Goal: Find specific page/section: Locate a particular part of the current website

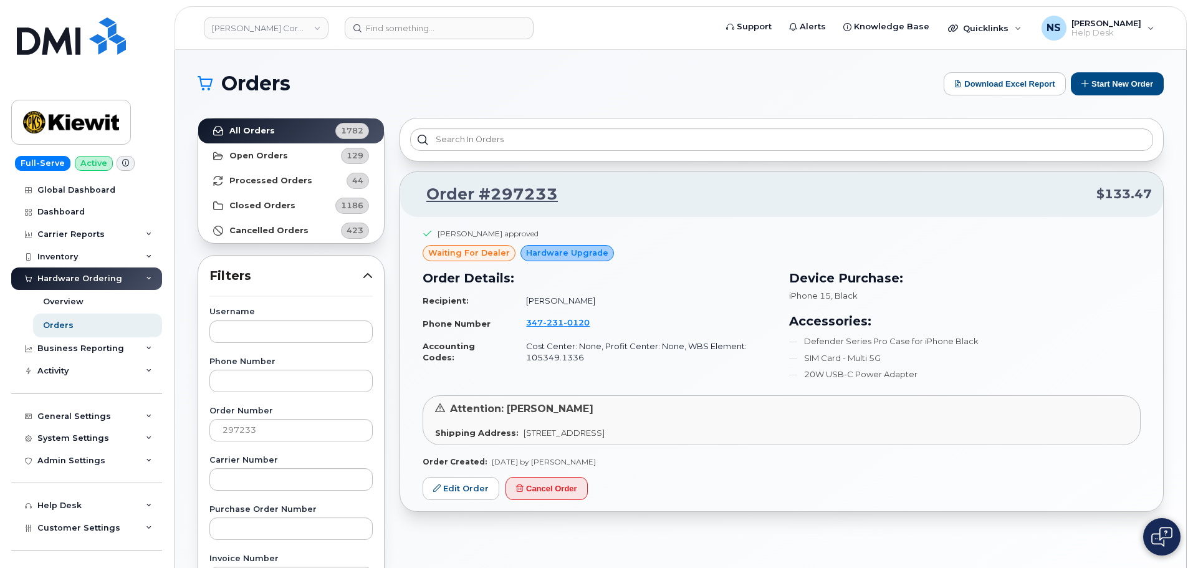
scroll to position [471, 0]
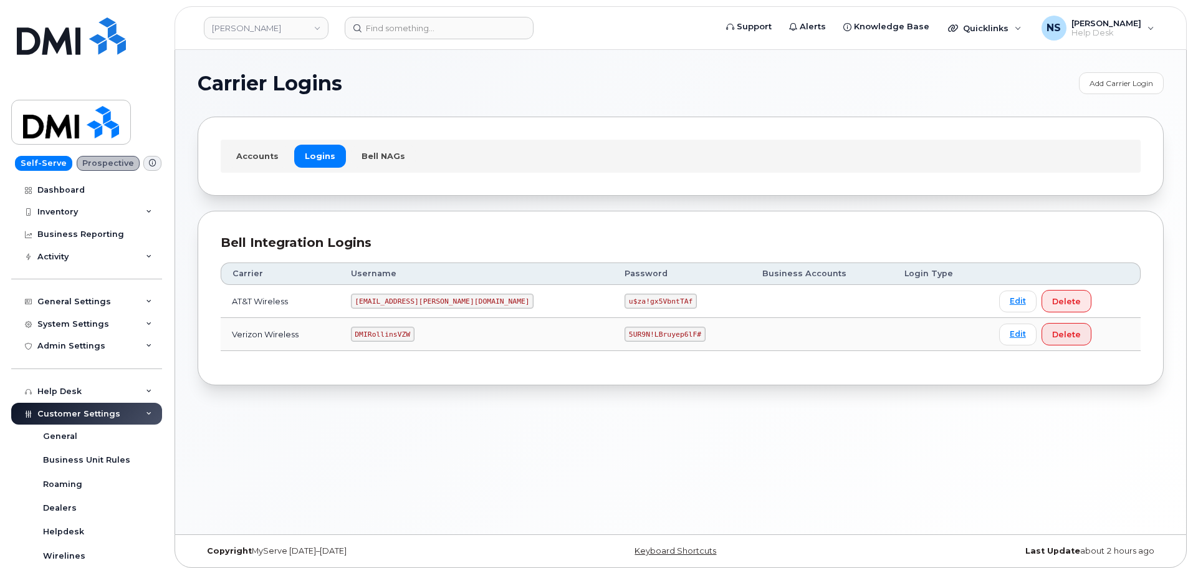
click at [418, 325] on td "DMIRollinsVZW" at bounding box center [477, 334] width 274 height 33
copy code "DMIRollinsVZW"
click at [614, 318] on td "5UR9N!LBruyep6lF#" at bounding box center [683, 334] width 138 height 33
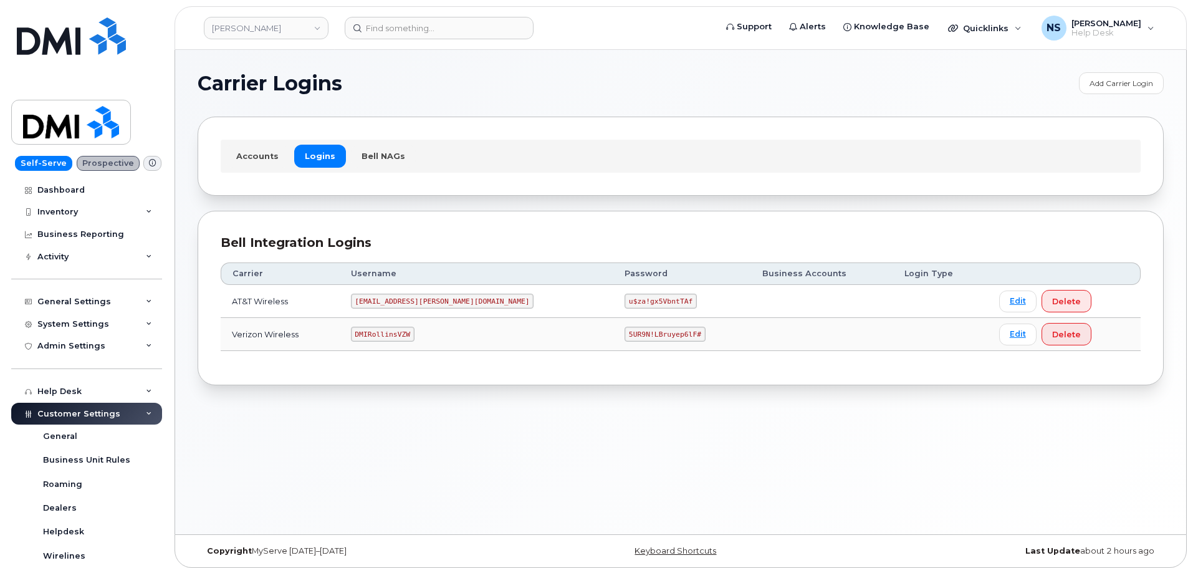
click at [625, 331] on code "5UR9N!LBruyep6lF#" at bounding box center [665, 334] width 81 height 15
drag, startPoint x: 585, startPoint y: 331, endPoint x: 455, endPoint y: 127, distance: 242.0
click at [625, 330] on code "5UR9N!LBruyep6lF#" at bounding box center [665, 334] width 81 height 15
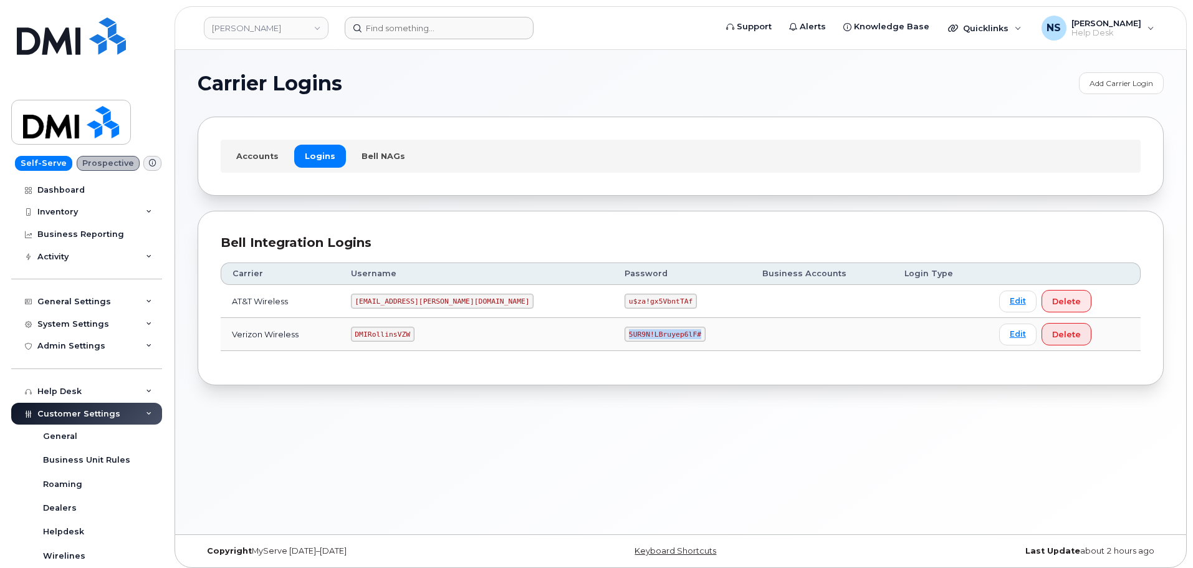
copy code "5UR9N!LBruyep6lF#"
click at [430, 32] on input at bounding box center [439, 28] width 189 height 22
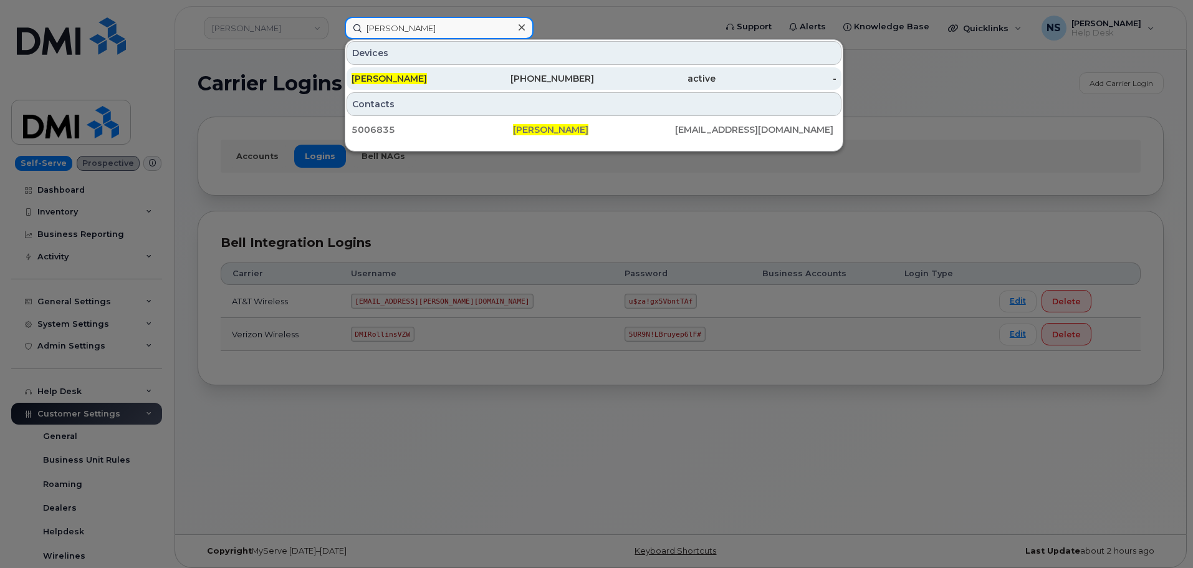
type input "Daniel Orlando"
click at [473, 85] on div "DANIEL ORLANDO" at bounding box center [534, 78] width 122 height 22
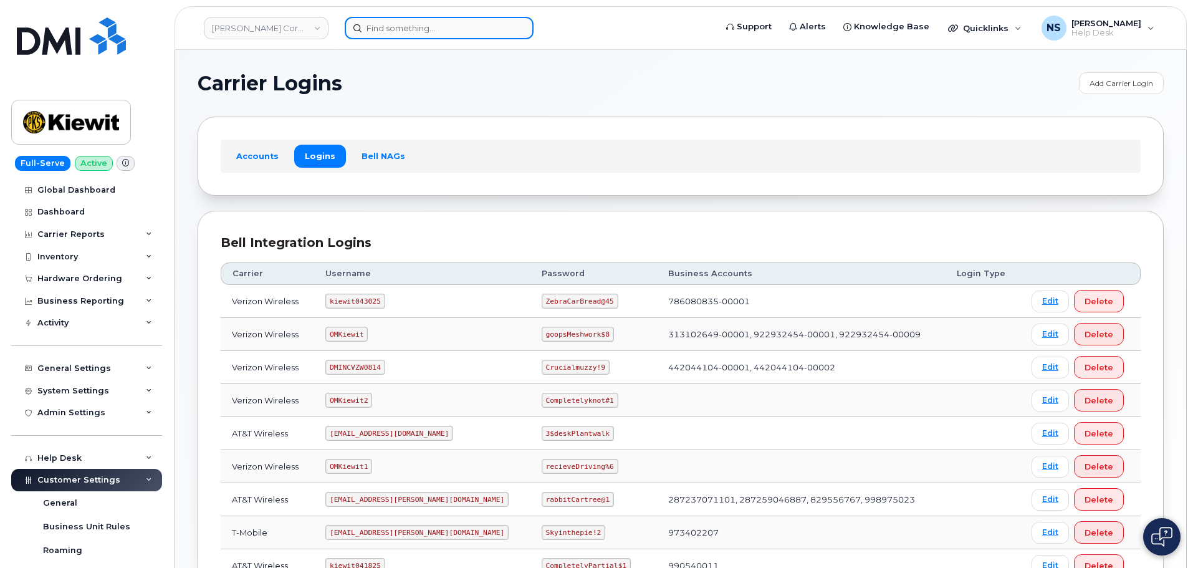
click at [397, 20] on input at bounding box center [439, 28] width 189 height 22
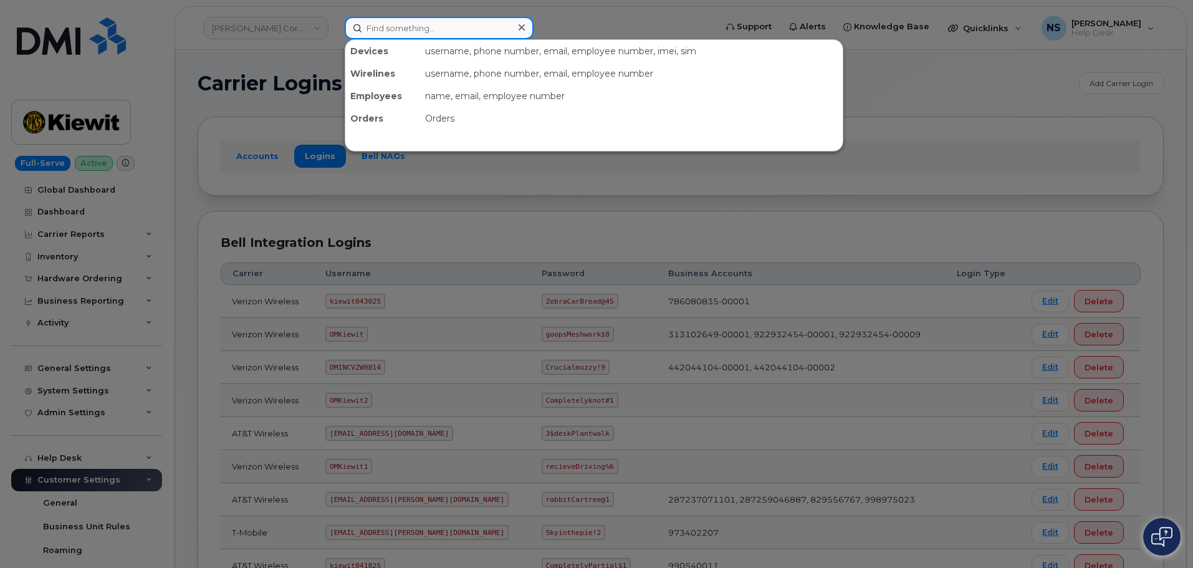
paste input "[PERSON_NAME]"
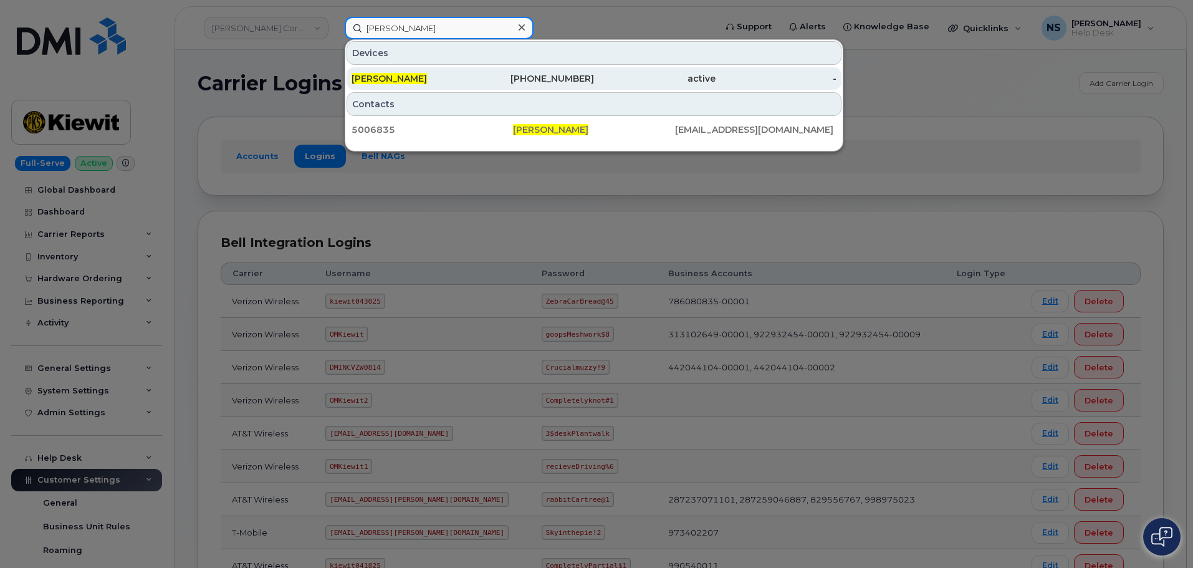
type input "Daniel Orlando"
click at [594, 69] on div "917-847-5088" at bounding box center [655, 78] width 122 height 22
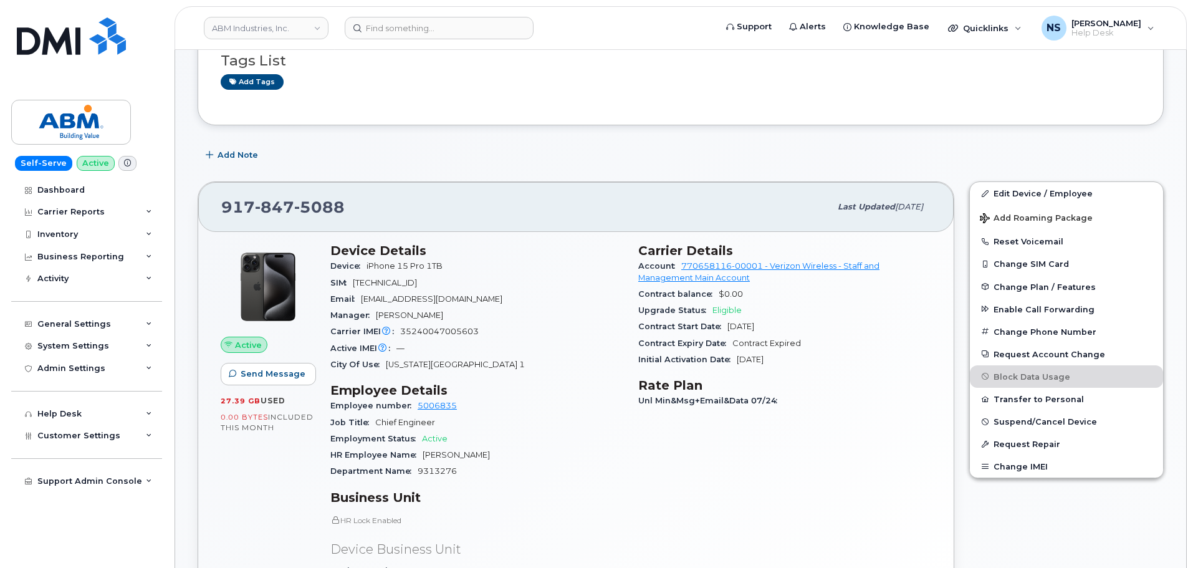
scroll to position [62, 0]
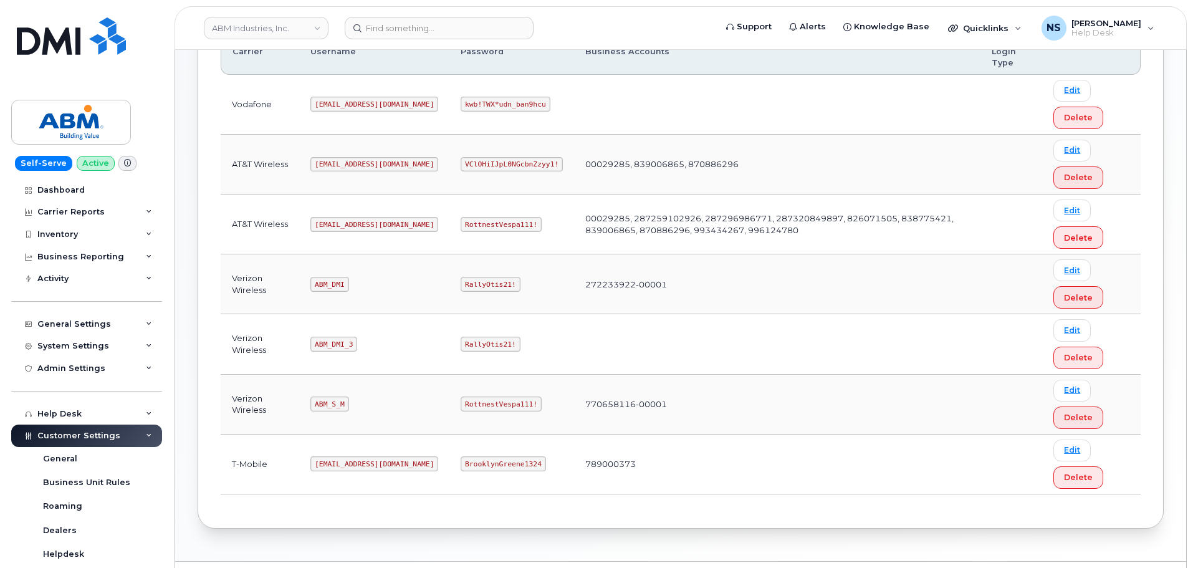
scroll to position [255, 0]
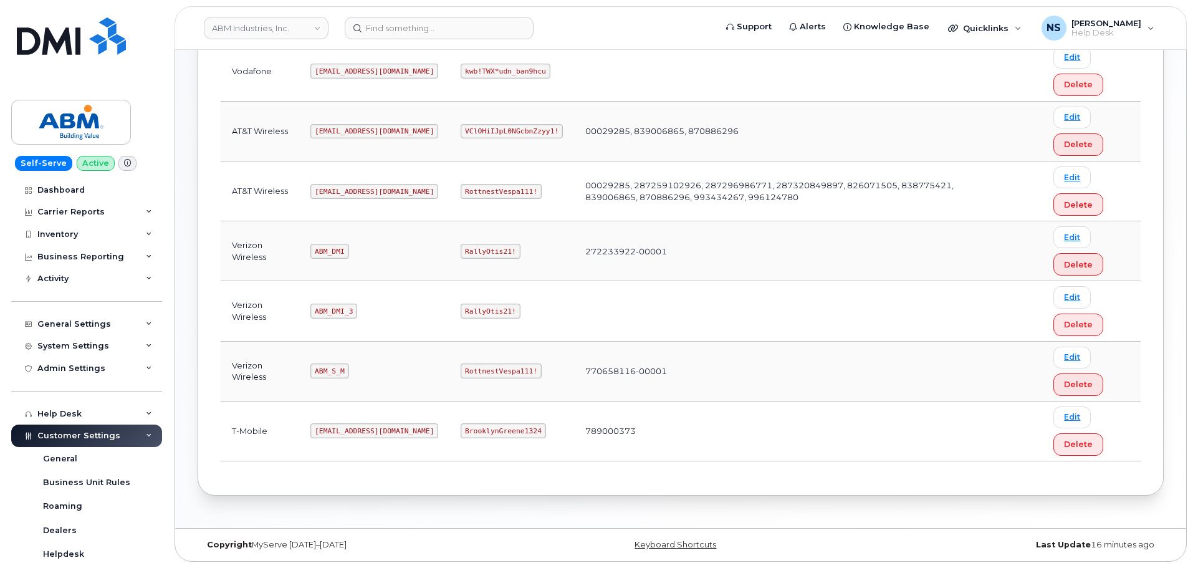
click at [324, 370] on code "ABM_S_M" at bounding box center [329, 370] width 38 height 15
copy code "ABM_S_M"
click at [461, 368] on code "RottnestVespa111!" at bounding box center [501, 370] width 81 height 15
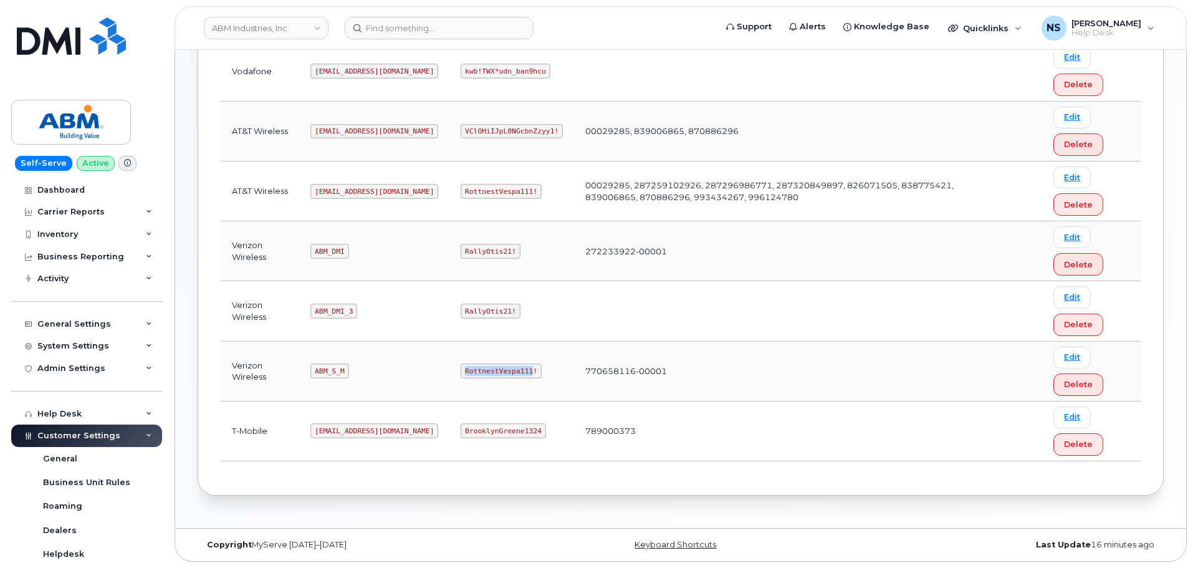
click at [461, 368] on code "RottnestVespa111!" at bounding box center [501, 370] width 81 height 15
copy code "RottnestVespa111!"
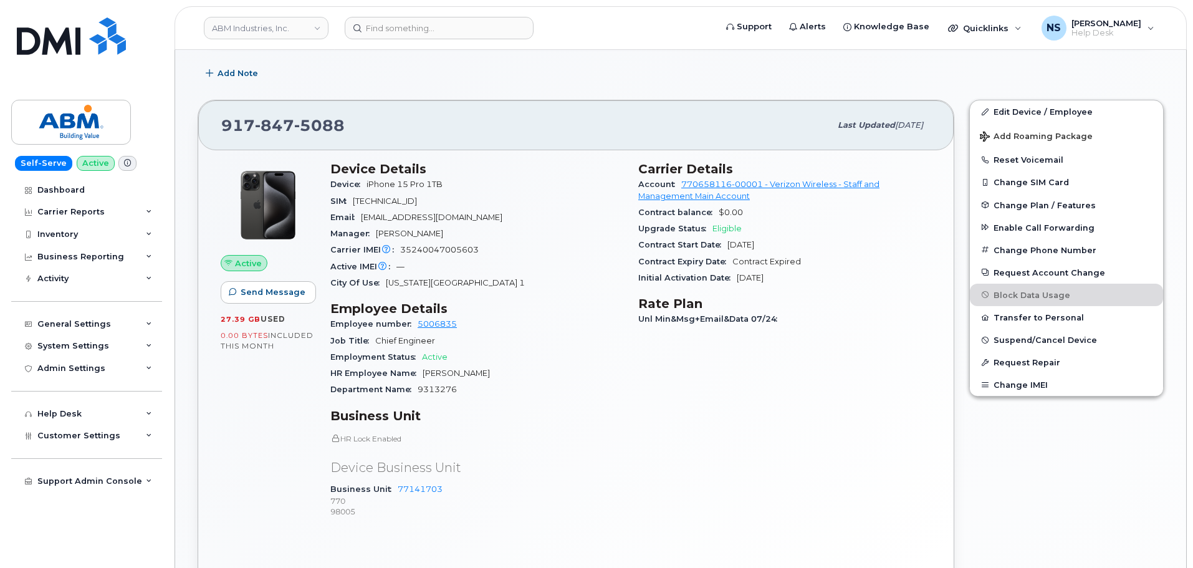
scroll to position [187, 0]
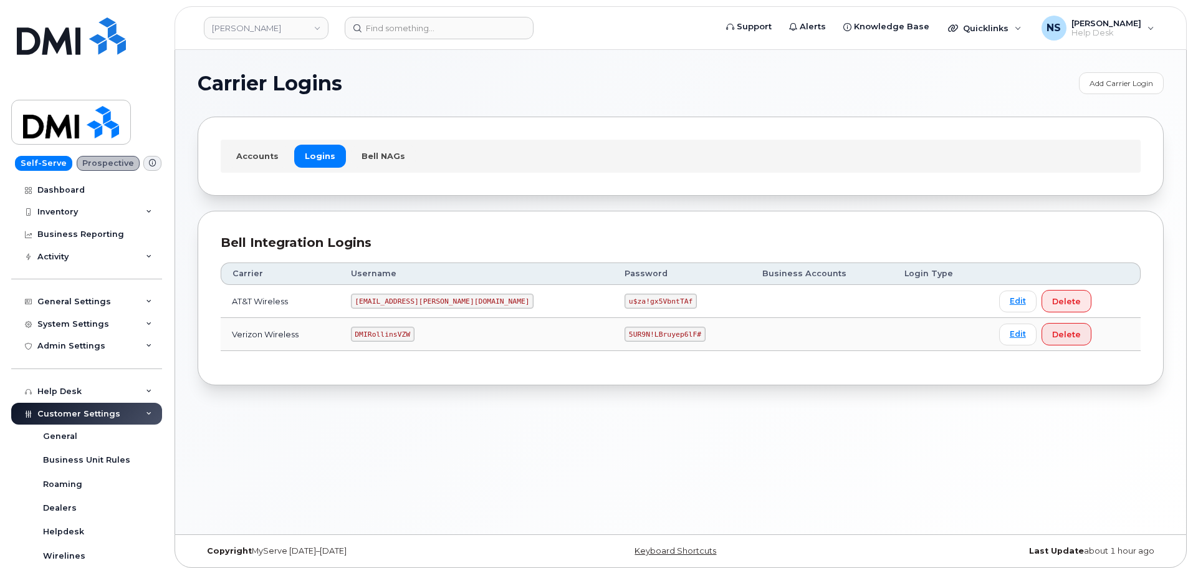
click at [397, 307] on code "[EMAIL_ADDRESS][PERSON_NAME][DOMAIN_NAME]" at bounding box center [442, 301] width 183 height 15
click at [397, 306] on code "[EMAIL_ADDRESS][PERSON_NAME][DOMAIN_NAME]" at bounding box center [442, 301] width 183 height 15
click at [397, 305] on code "[EMAIL_ADDRESS][PERSON_NAME][DOMAIN_NAME]" at bounding box center [442, 301] width 183 height 15
click at [397, 304] on code "[EMAIL_ADDRESS][PERSON_NAME][DOMAIN_NAME]" at bounding box center [442, 301] width 183 height 15
click at [397, 303] on code "[EMAIL_ADDRESS][PERSON_NAME][DOMAIN_NAME]" at bounding box center [442, 301] width 183 height 15
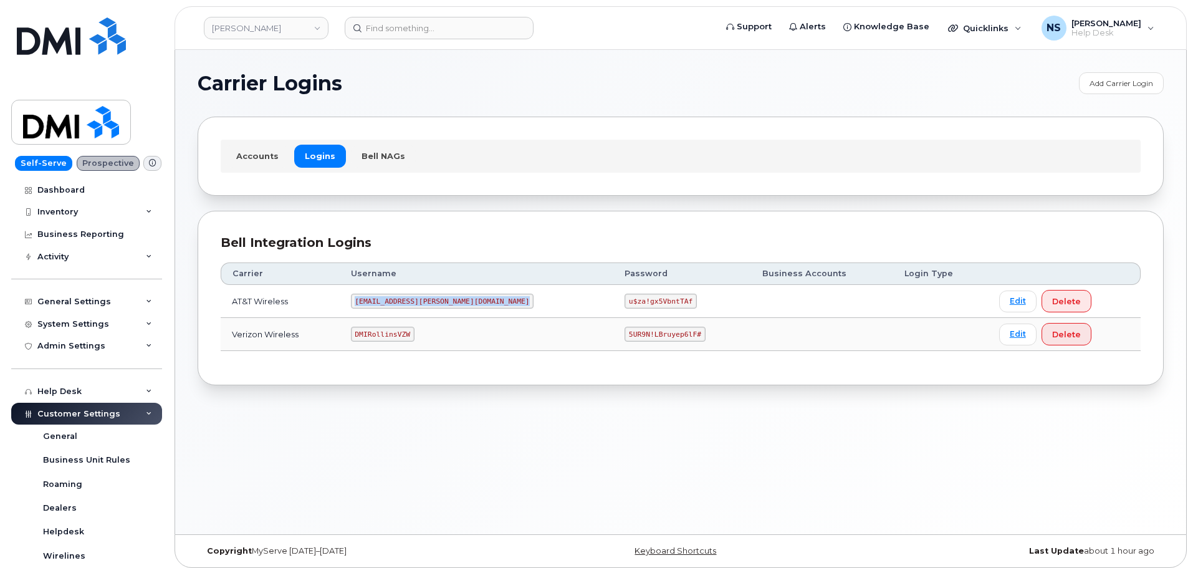
click at [397, 303] on code "[EMAIL_ADDRESS][PERSON_NAME][DOMAIN_NAME]" at bounding box center [442, 301] width 183 height 15
click at [614, 316] on td "u$za!gx5VbntTAf" at bounding box center [683, 301] width 138 height 33
click at [625, 305] on code "u$za!gx5VbntTAf" at bounding box center [661, 301] width 72 height 15
click at [625, 304] on code "u$za!gx5VbntTAf" at bounding box center [661, 301] width 72 height 15
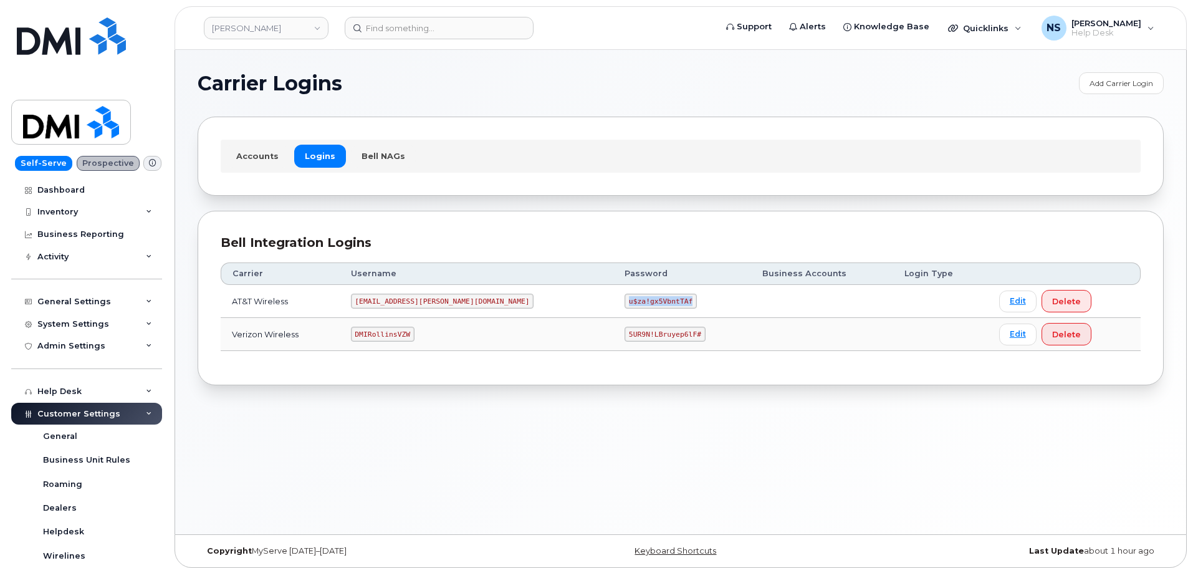
click at [625, 304] on code "u$za!gx5VbntTAf" at bounding box center [661, 301] width 72 height 15
copy code "u$za!gx5VbntTAf"
